Goal: Information Seeking & Learning: Check status

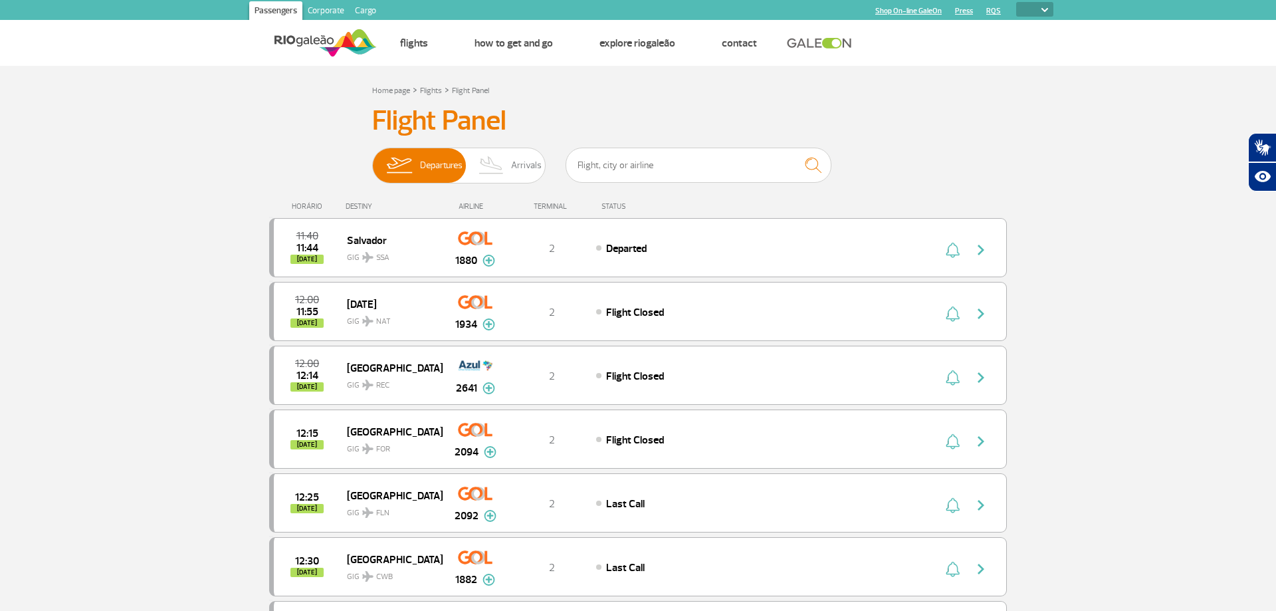
select select
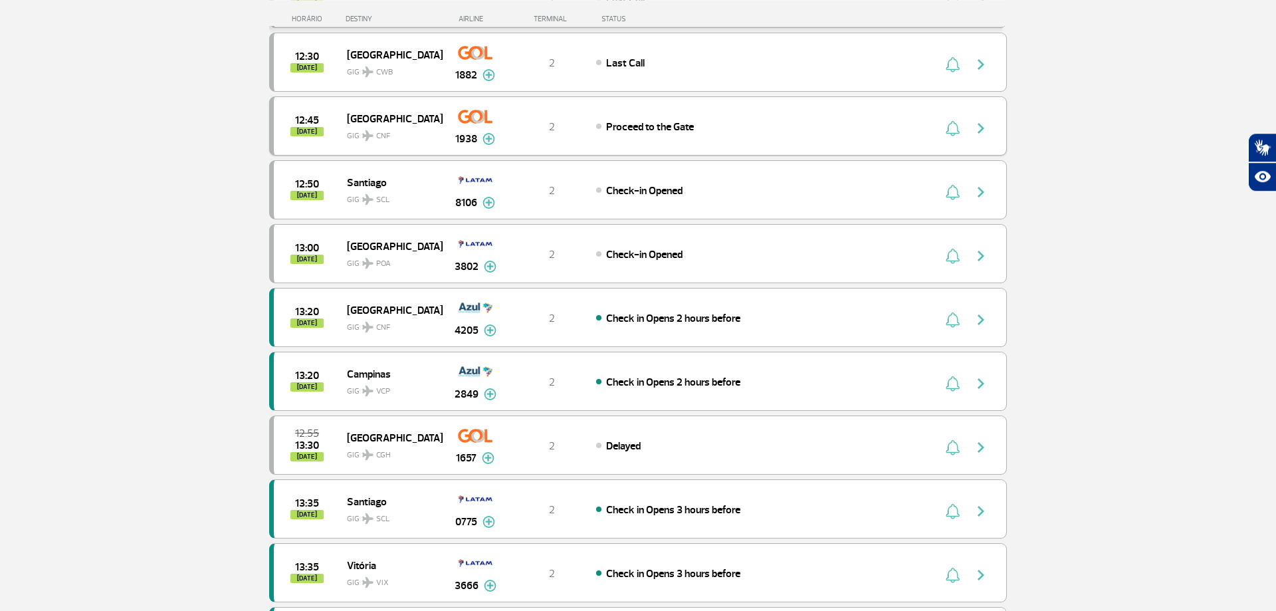
scroll to position [542, 0]
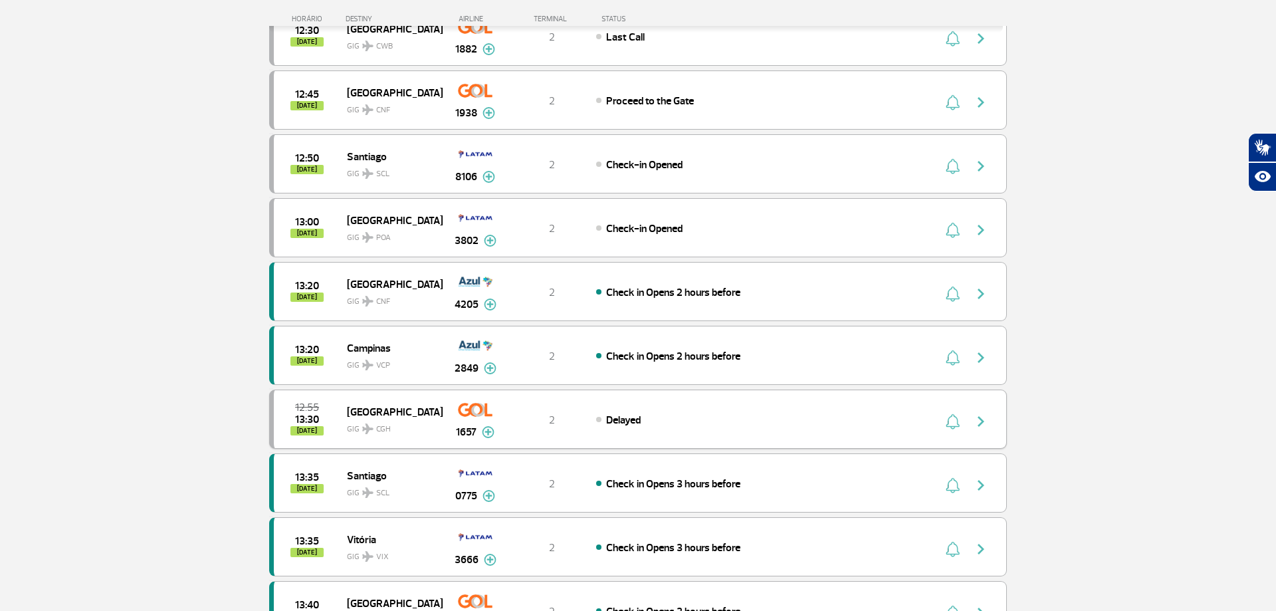
click at [397, 408] on span "[GEOGRAPHIC_DATA]" at bounding box center [389, 411] width 85 height 17
click at [637, 418] on span "Delayed" at bounding box center [623, 419] width 35 height 13
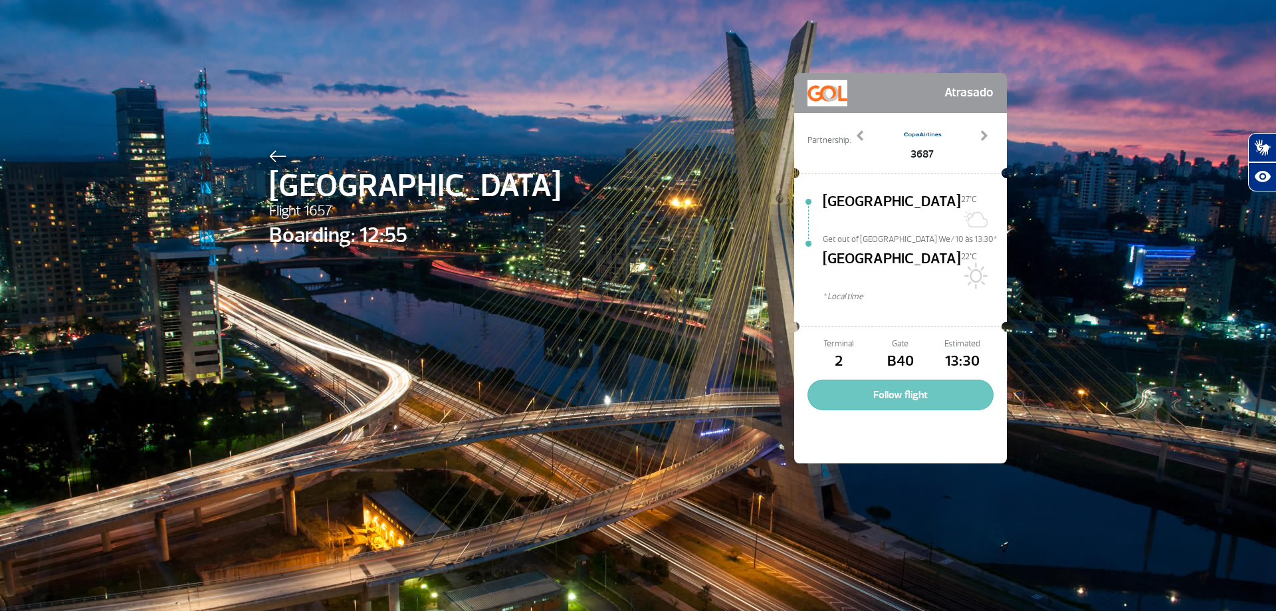
click at [867, 380] on button "Follow flight" at bounding box center [901, 395] width 186 height 31
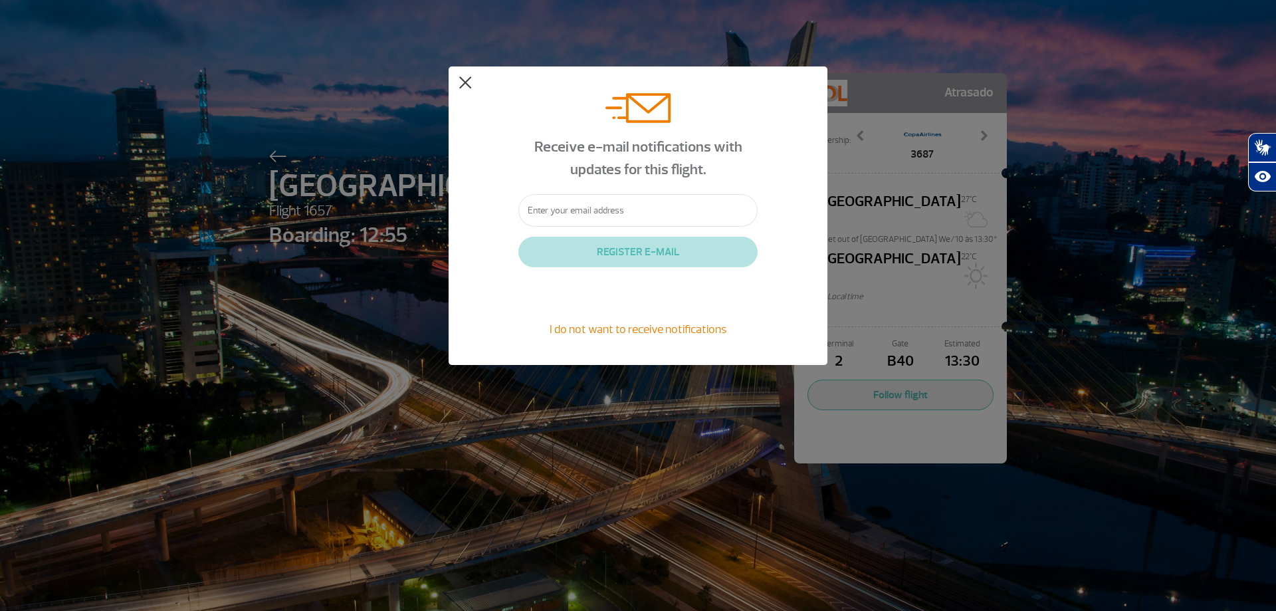
click at [465, 80] on button at bounding box center [465, 82] width 13 height 13
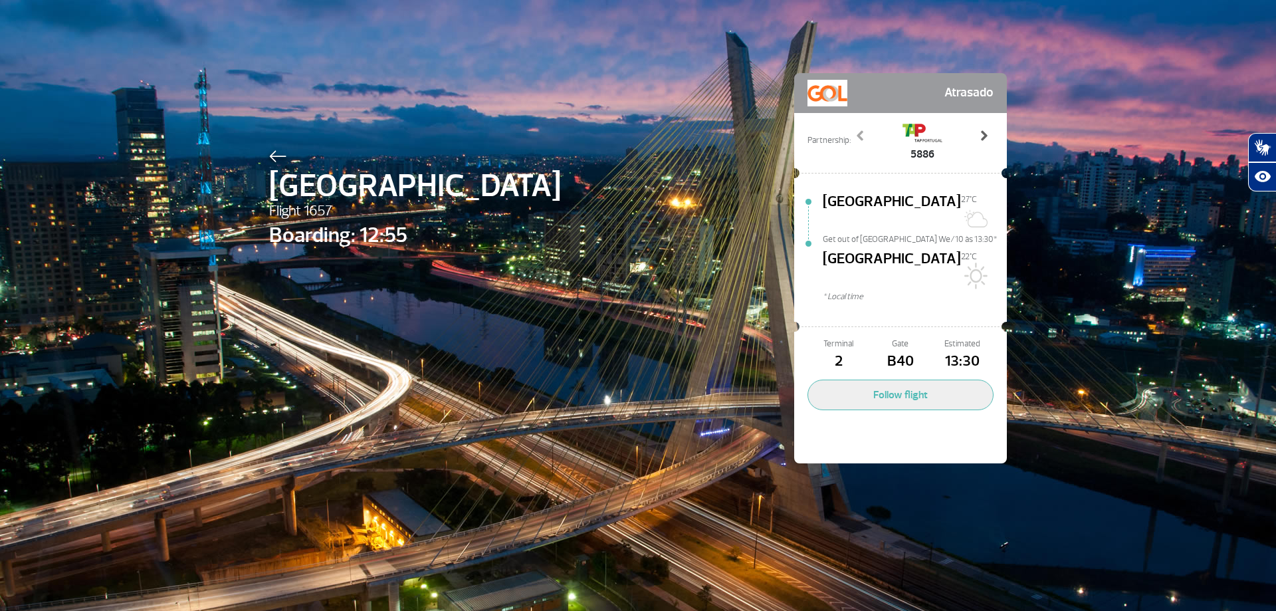
click at [983, 138] on span at bounding box center [983, 135] width 13 height 13
click at [855, 135] on span at bounding box center [860, 135] width 13 height 13
click at [992, 131] on link "Next" at bounding box center [983, 145] width 21 height 33
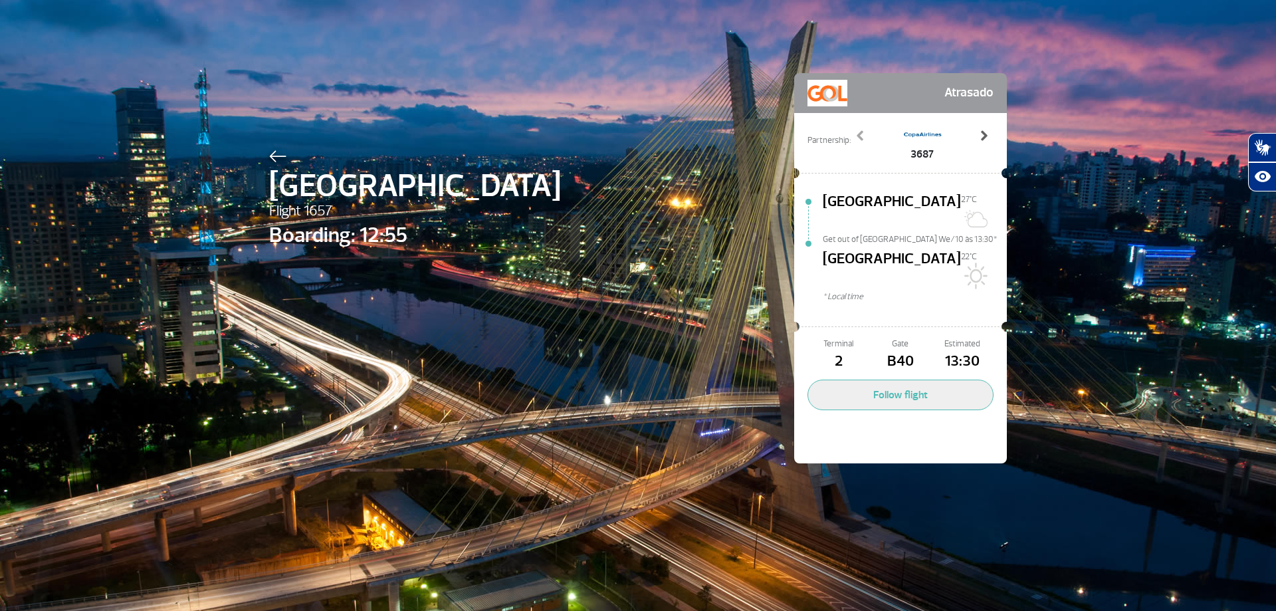
click at [990, 132] on link "Next" at bounding box center [983, 145] width 21 height 33
